Goal: Book appointment/travel/reservation

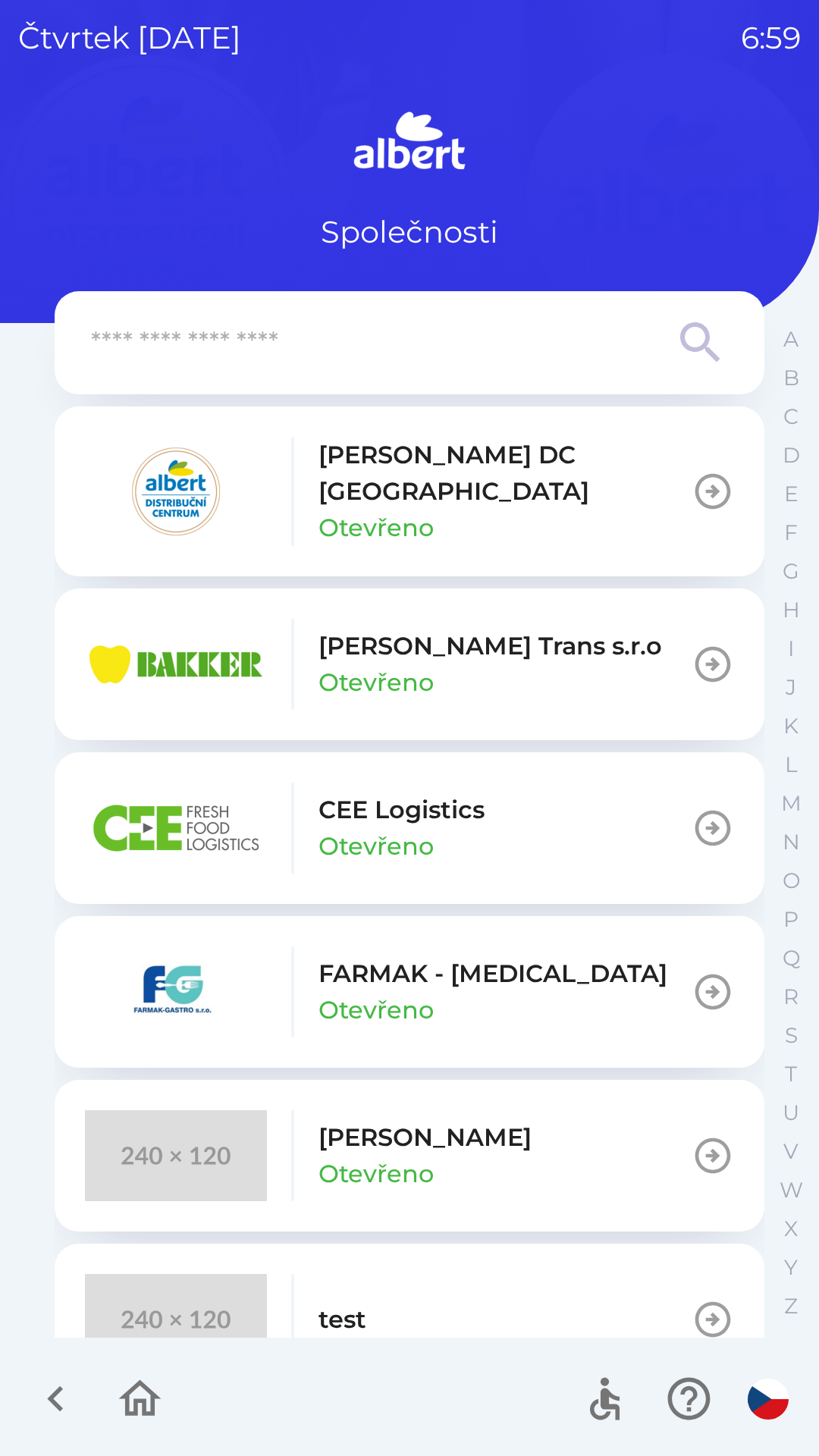
click at [363, 481] on p "[PERSON_NAME] DC [GEOGRAPHIC_DATA]" at bounding box center [505, 473] width 374 height 72
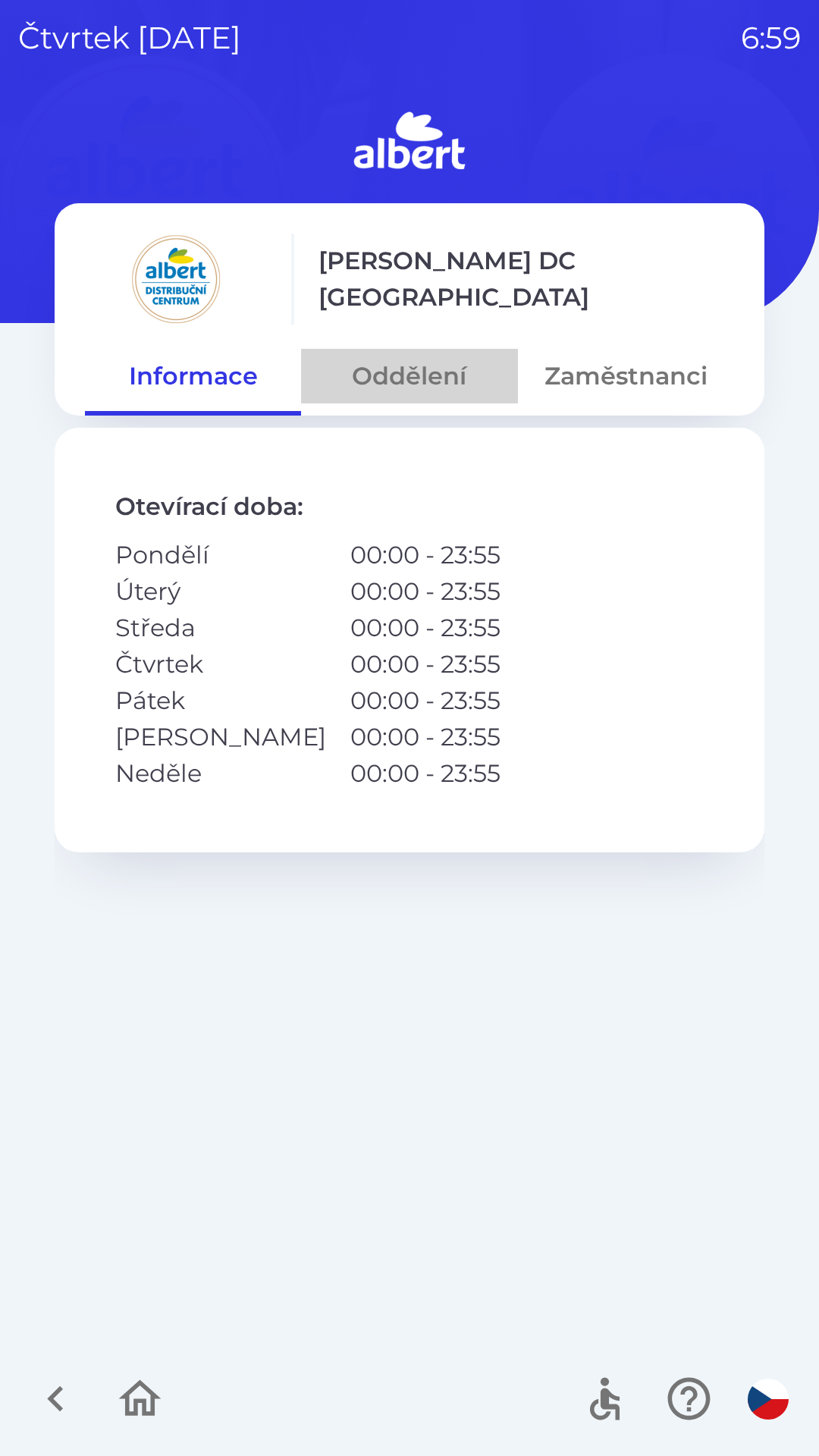
click at [380, 374] on button "Oddělení" at bounding box center [410, 376] width 217 height 55
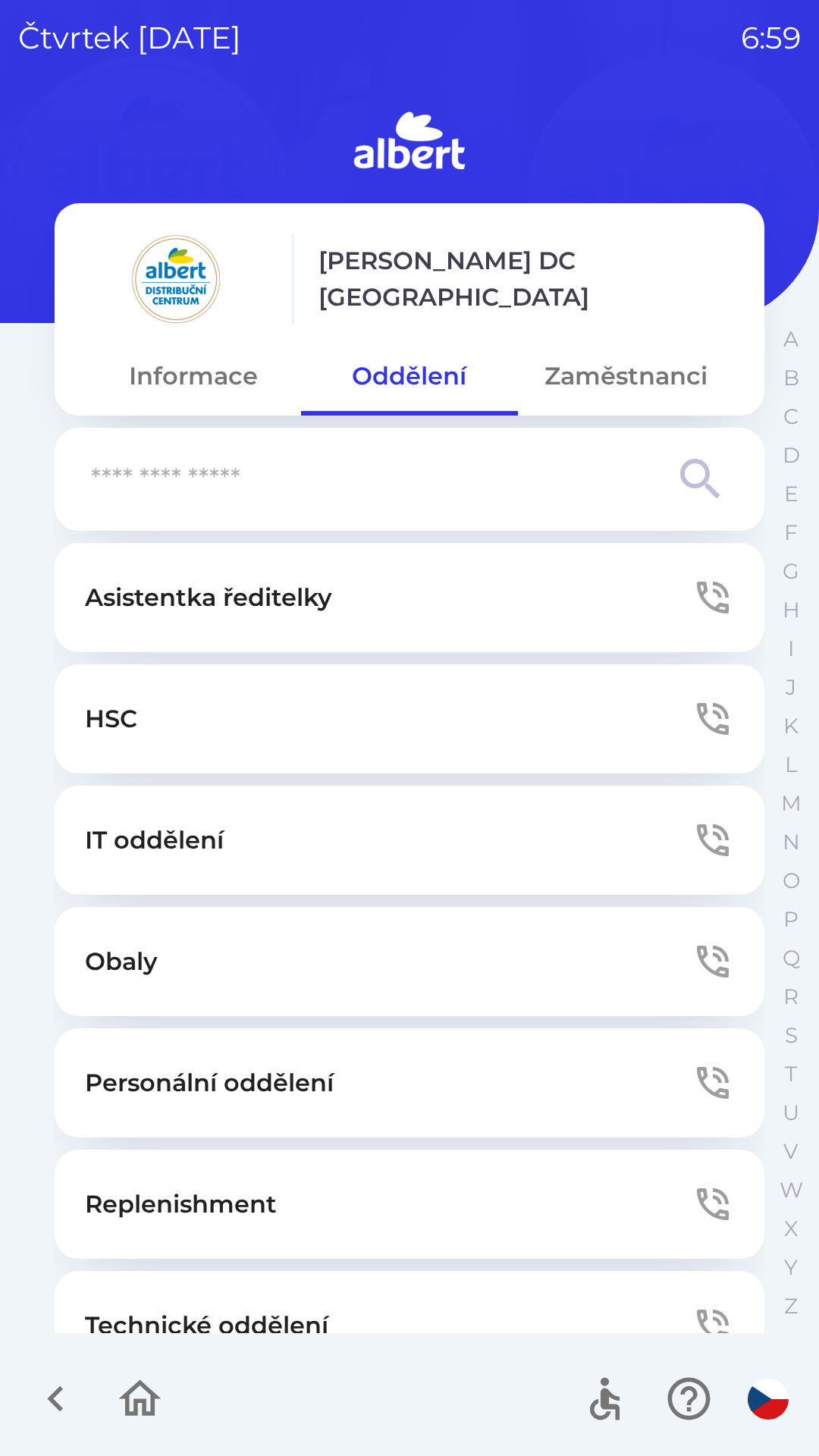
click at [155, 1310] on p "Technické oddělení" at bounding box center [206, 1326] width 243 height 37
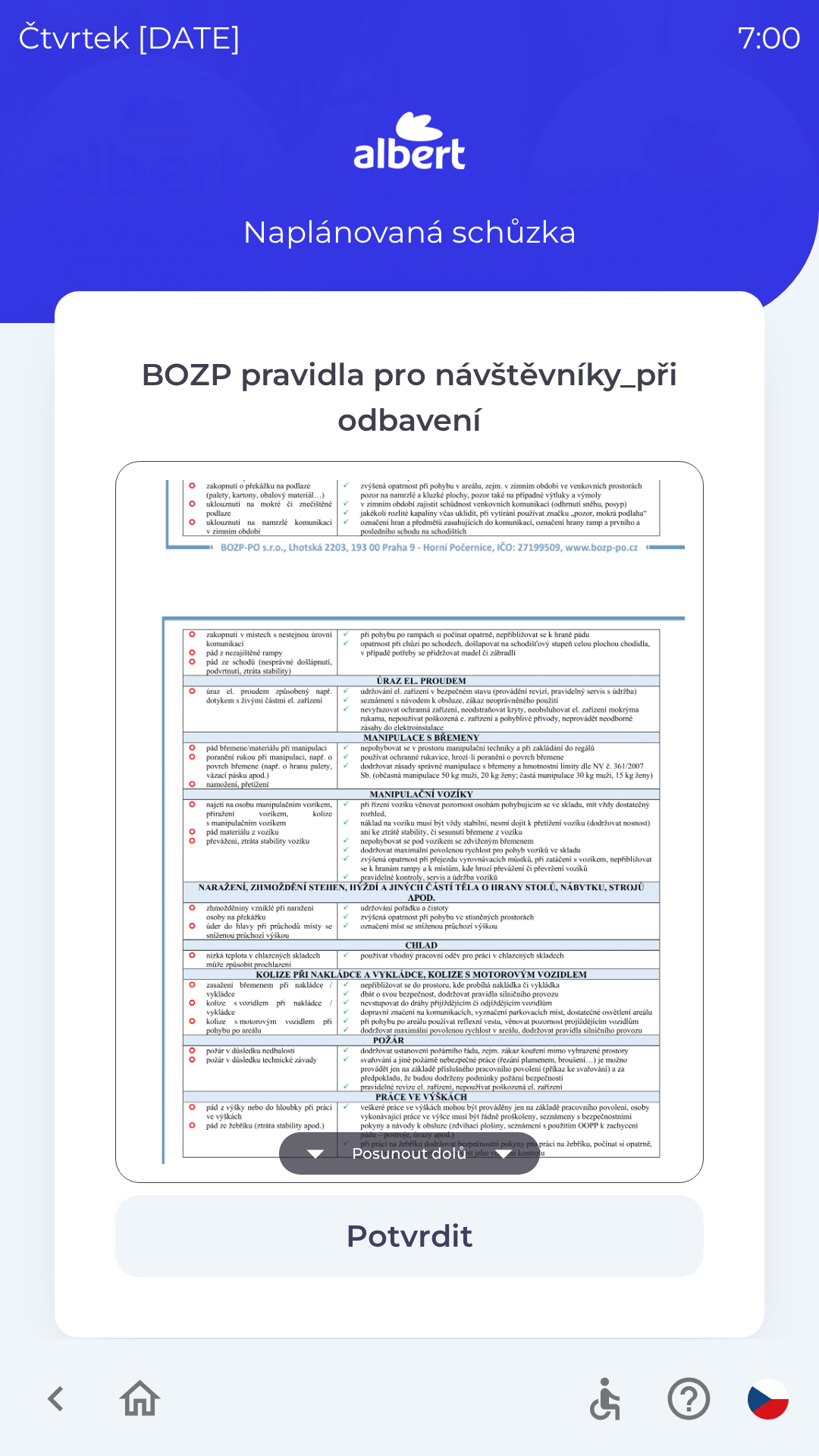
scroll to position [1065, 0]
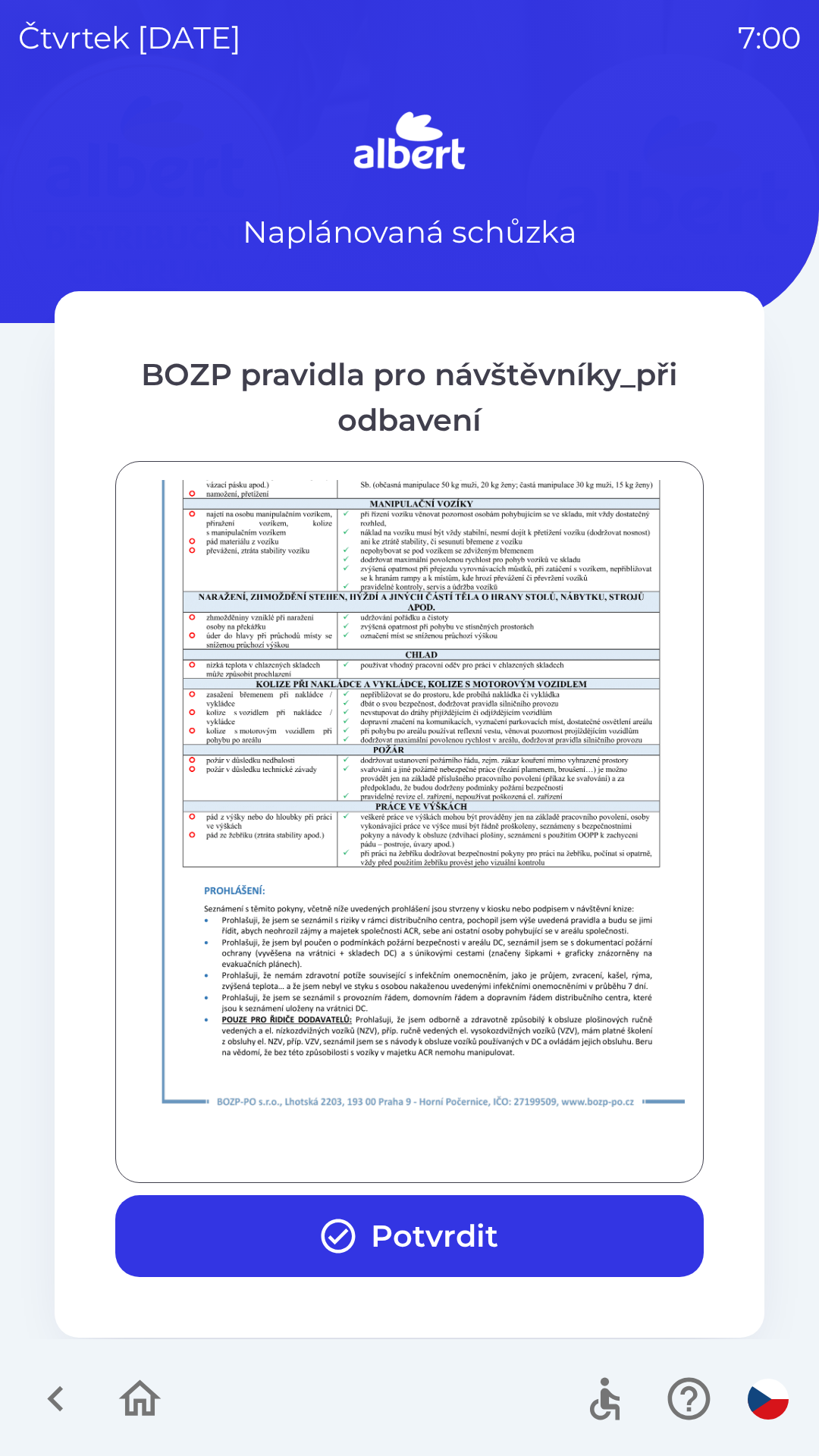
click at [418, 1209] on button "Potvrdit" at bounding box center [410, 1236] width 589 height 82
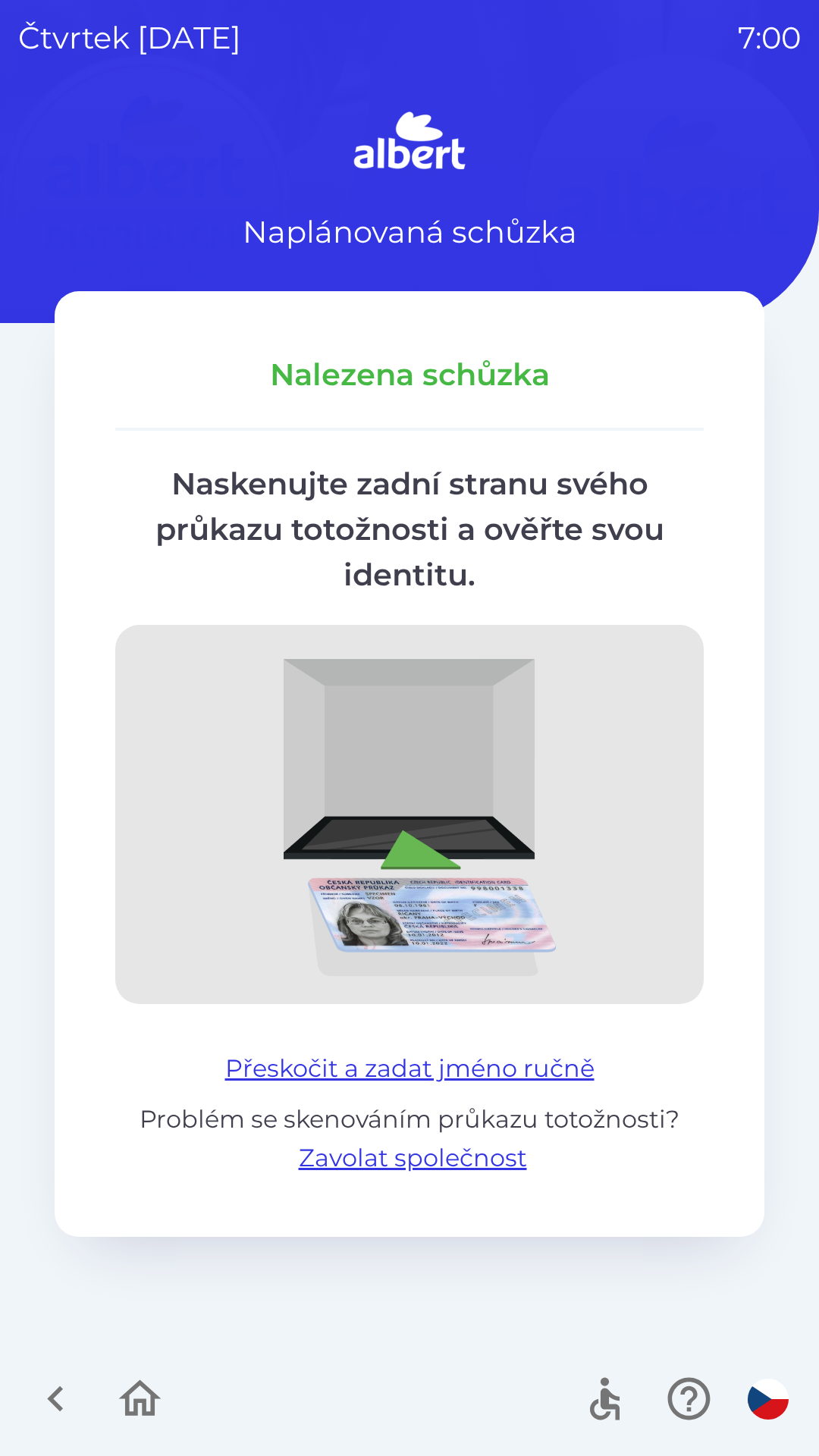
click at [552, 1055] on button "Přeskočit a zadat jméno ručně" at bounding box center [410, 1069] width 382 height 37
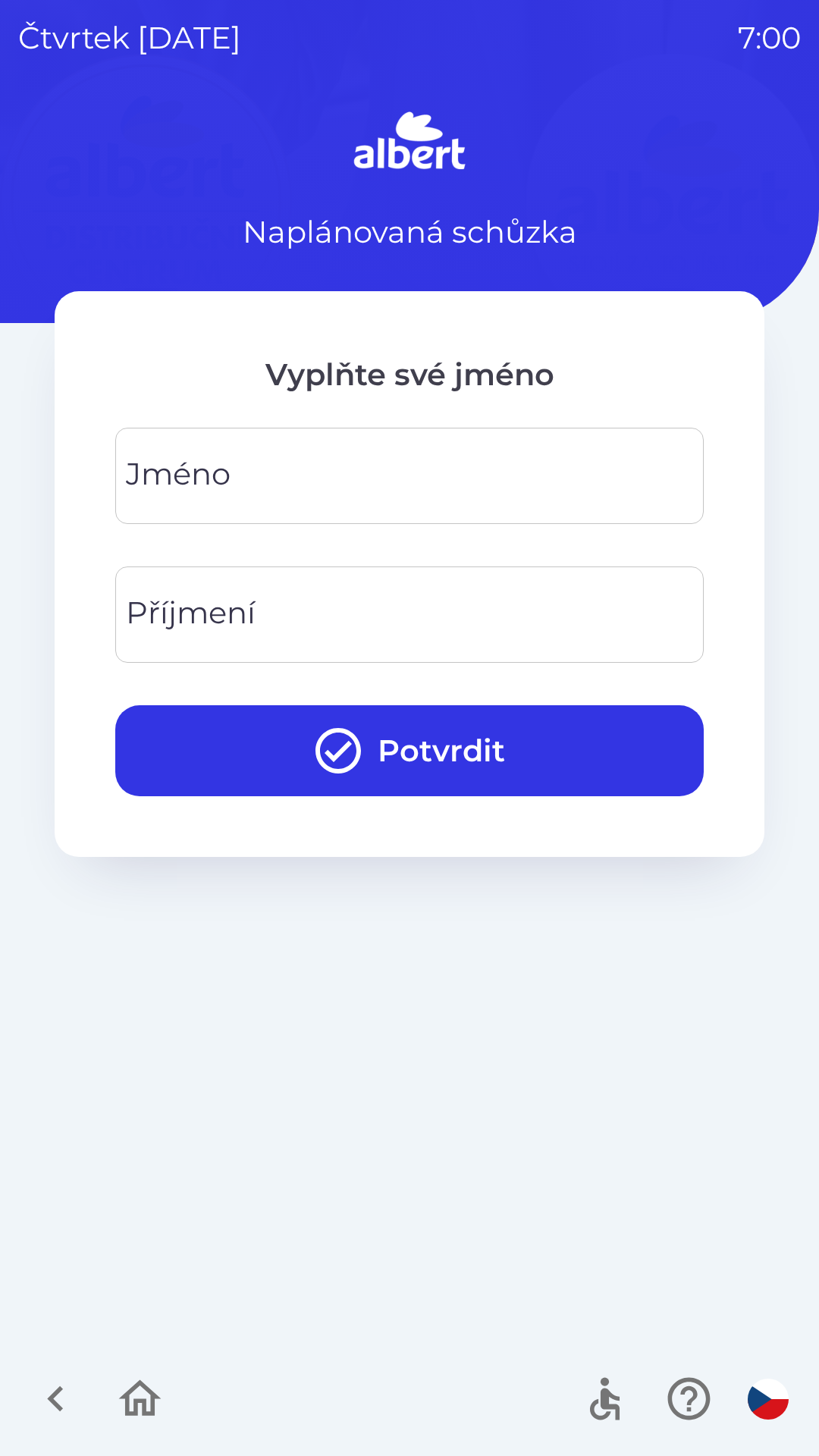
click at [155, 490] on div "[PERSON_NAME]" at bounding box center [410, 476] width 589 height 96
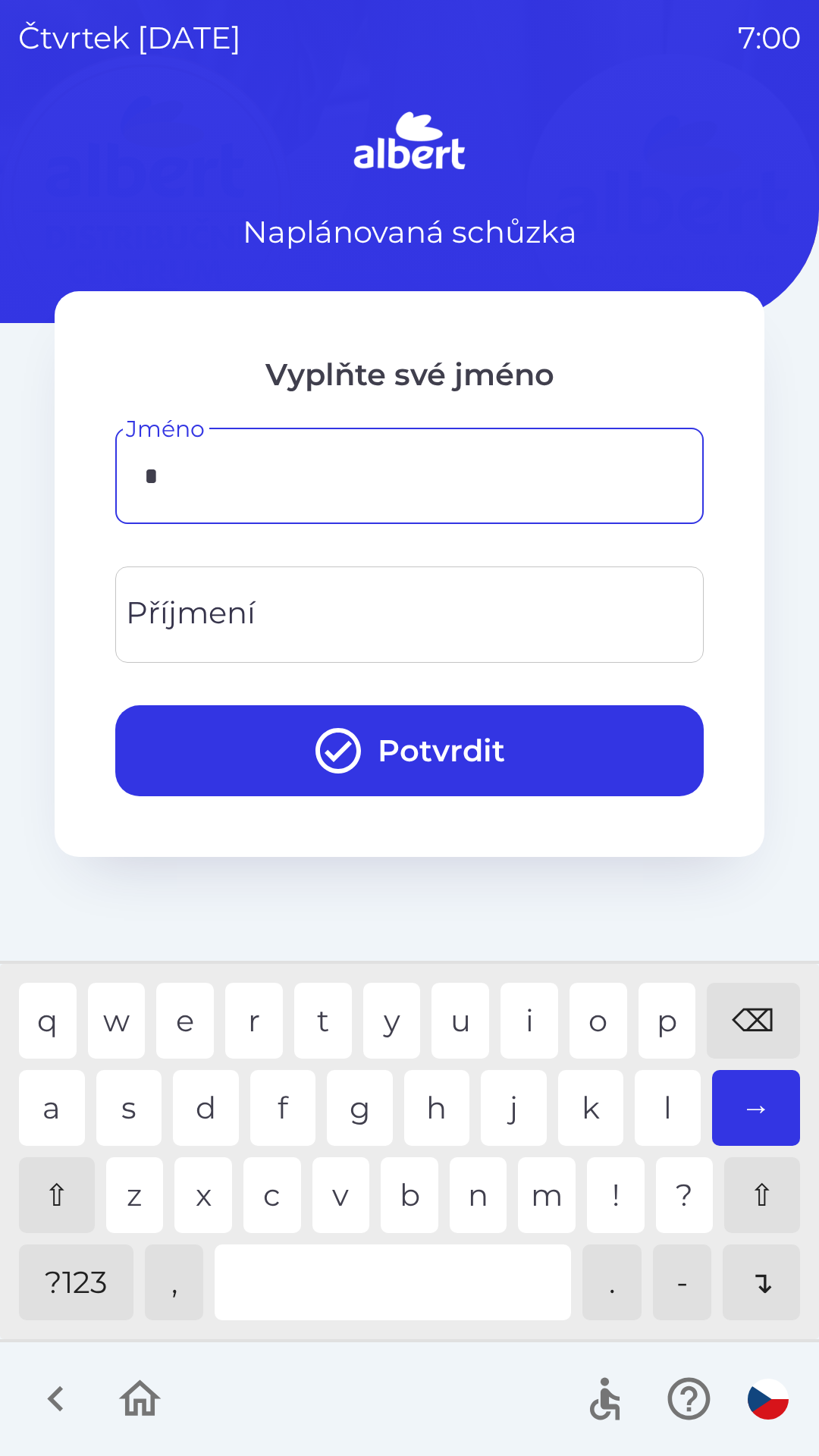
click at [336, 1187] on div "v" at bounding box center [341, 1195] width 58 height 76
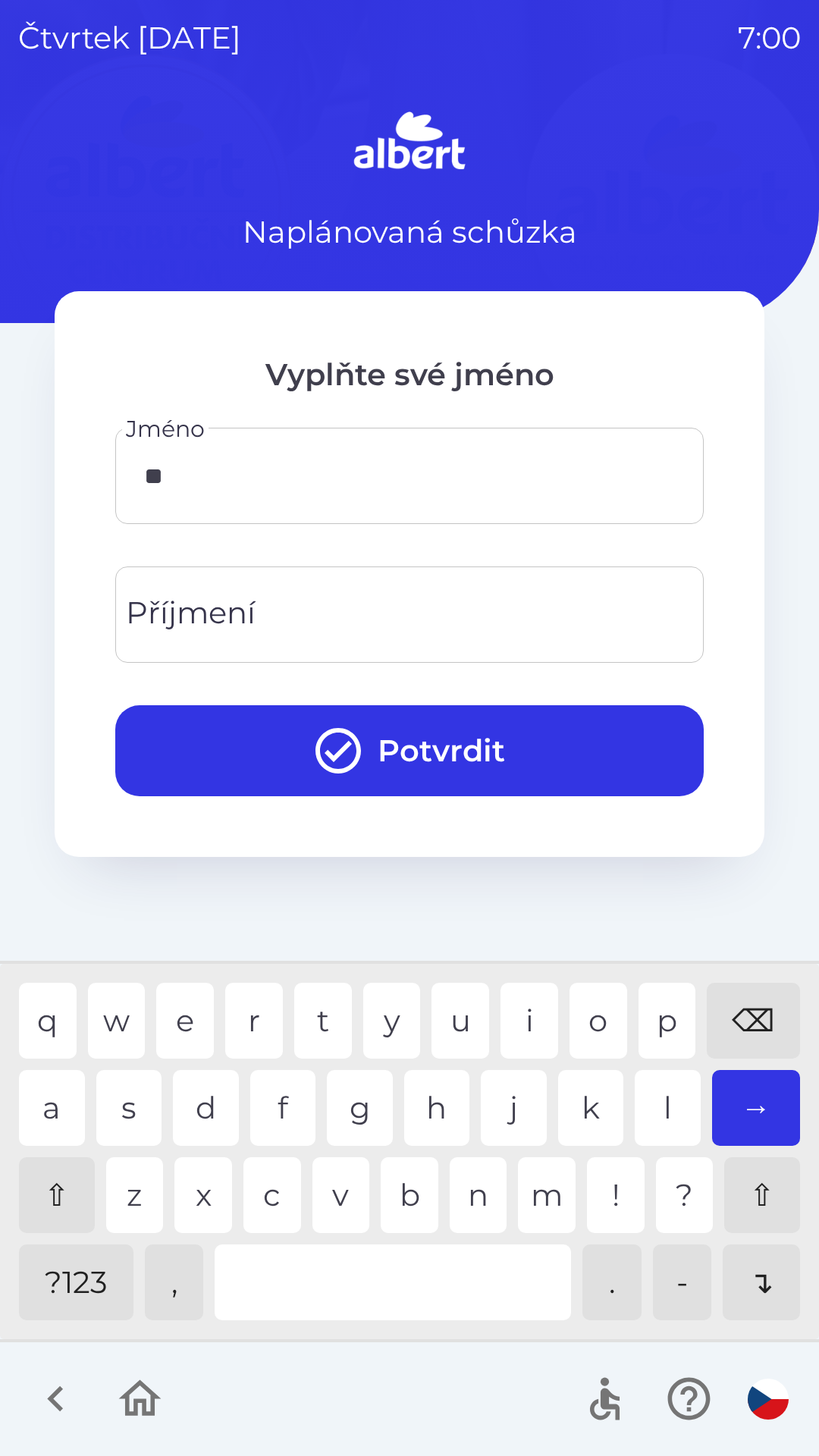
click at [665, 1099] on div "l" at bounding box center [668, 1108] width 66 height 76
click at [223, 1113] on div "d" at bounding box center [205, 1108] width 66 height 76
click at [46, 1102] on div "a" at bounding box center [51, 1108] width 66 height 76
type input "*********"
click at [347, 1188] on div "v" at bounding box center [341, 1195] width 58 height 76
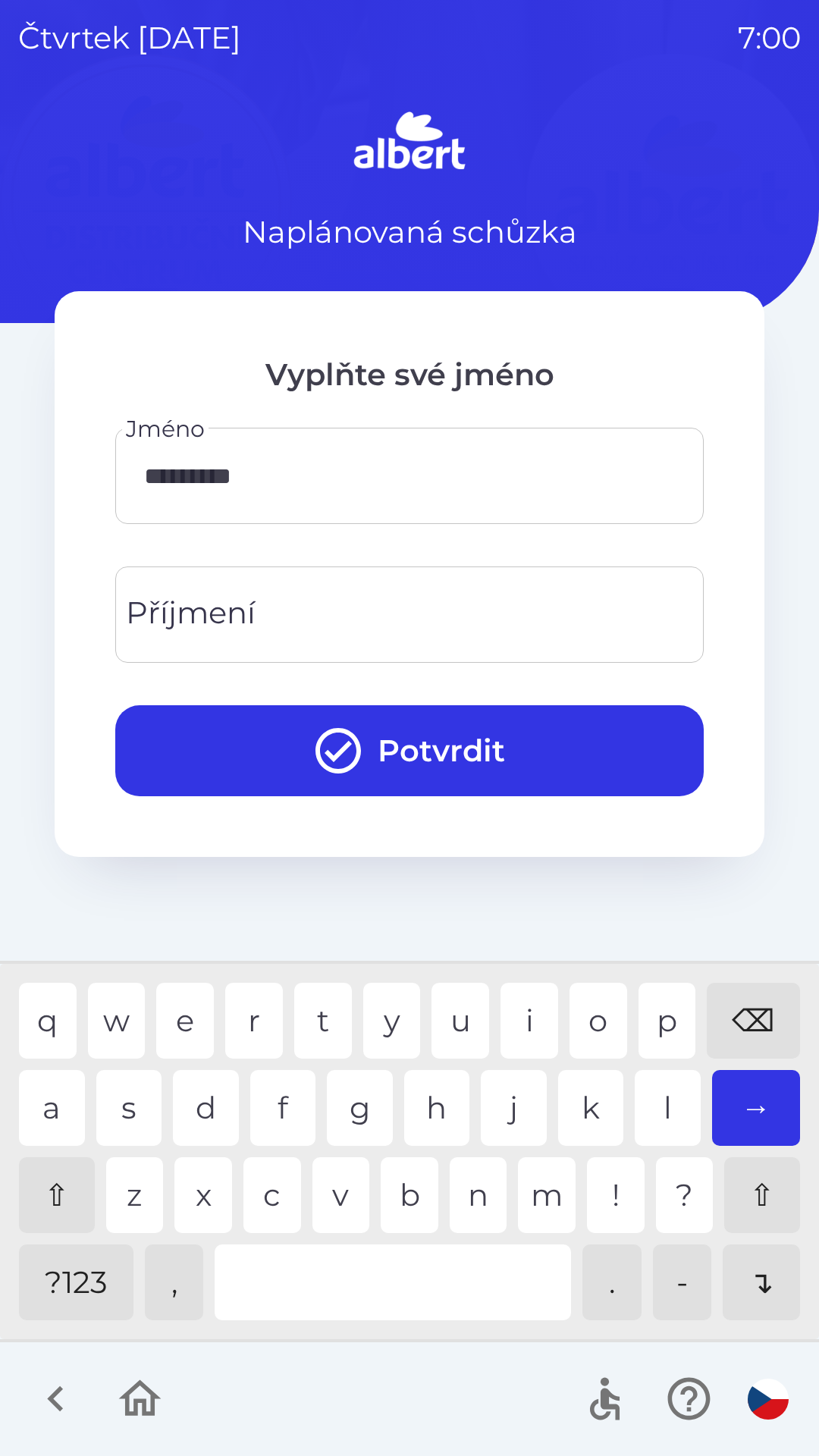
click at [209, 601] on div "Příjmení Příjmení" at bounding box center [410, 614] width 589 height 96
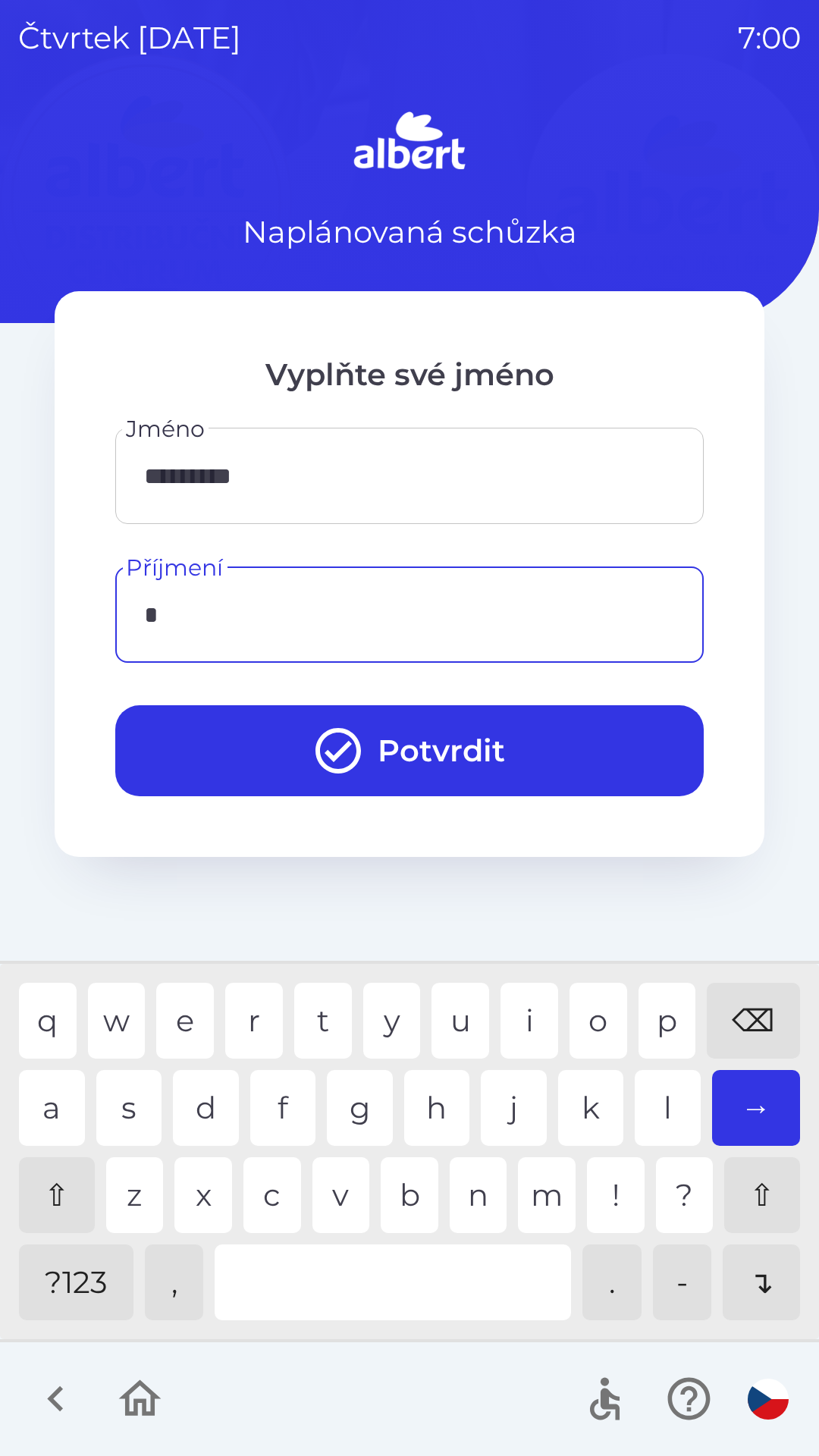
click at [331, 1002] on div "t" at bounding box center [323, 1021] width 58 height 76
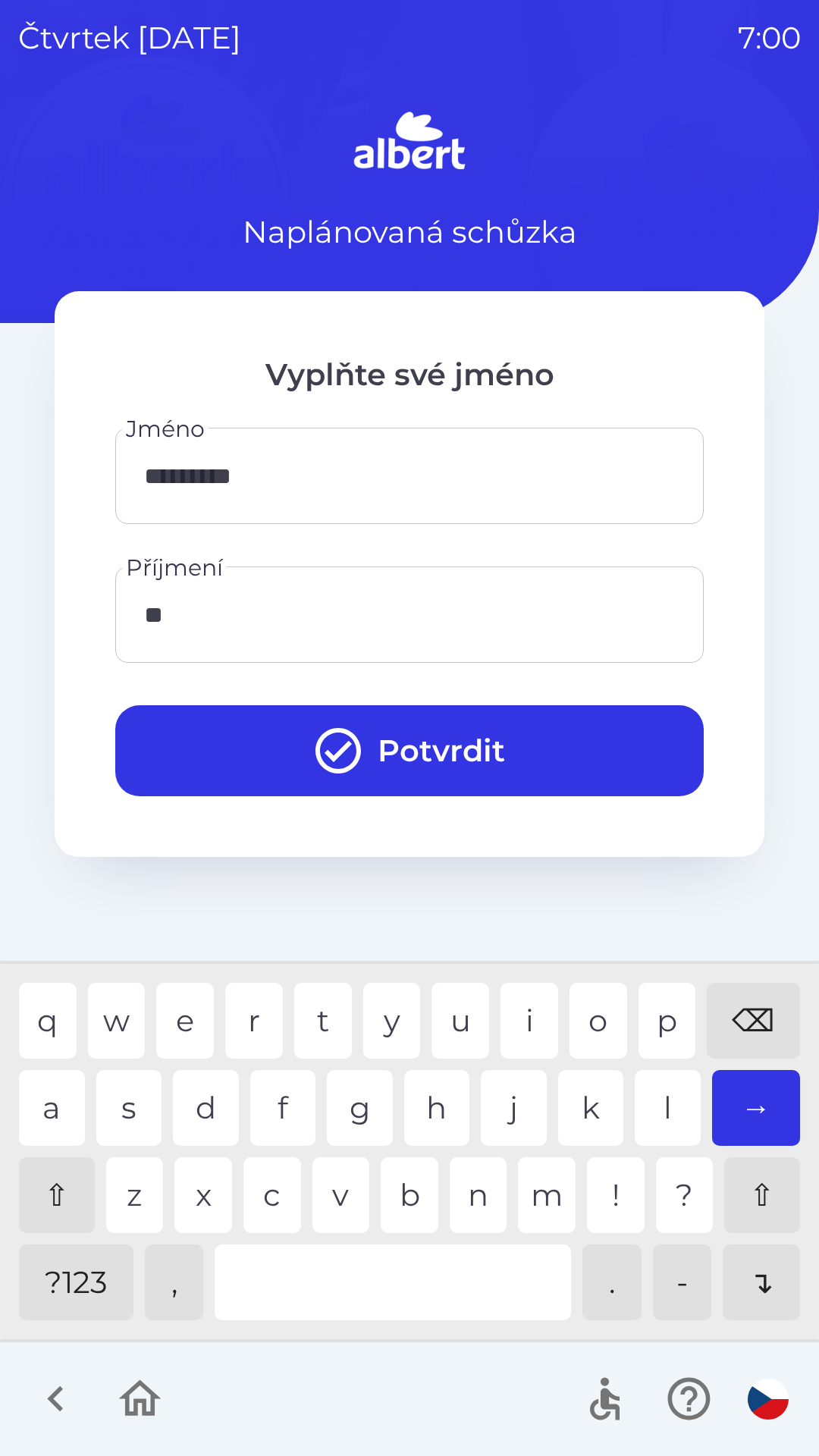
click at [449, 1007] on div "u" at bounding box center [460, 1021] width 58 height 76
click at [248, 1003] on div "r" at bounding box center [254, 1021] width 58 height 76
type input "******"
click at [208, 737] on button "Potvrdit" at bounding box center [410, 751] width 589 height 91
